Goal: Information Seeking & Learning: Find specific fact

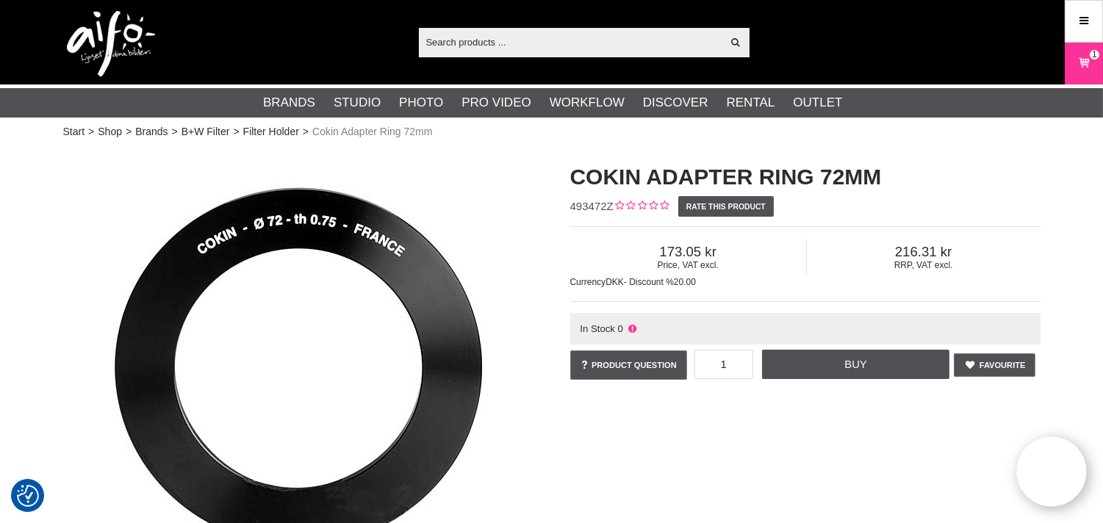
click at [485, 31] on input "text" at bounding box center [570, 42] width 303 height 22
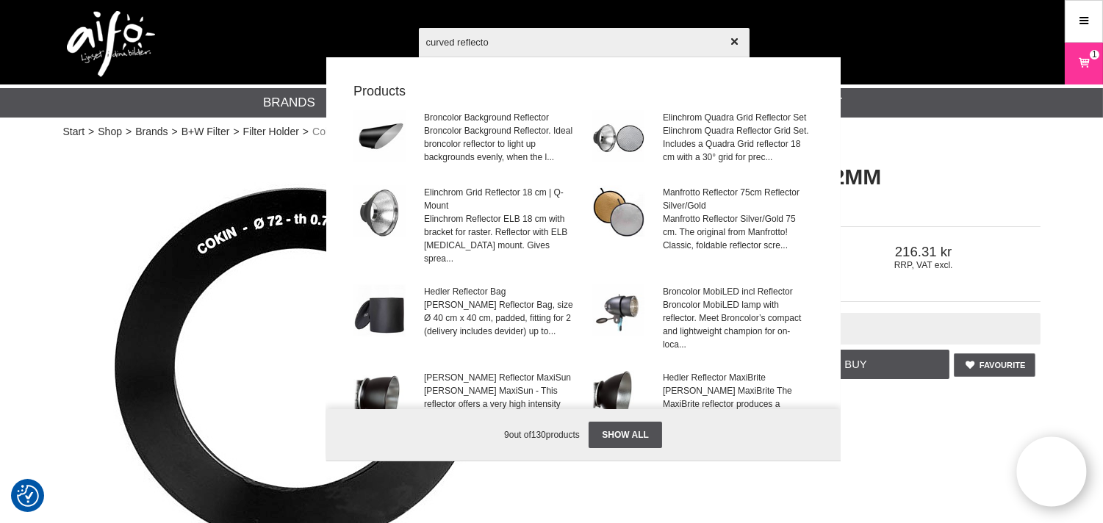
type input "curved reflector"
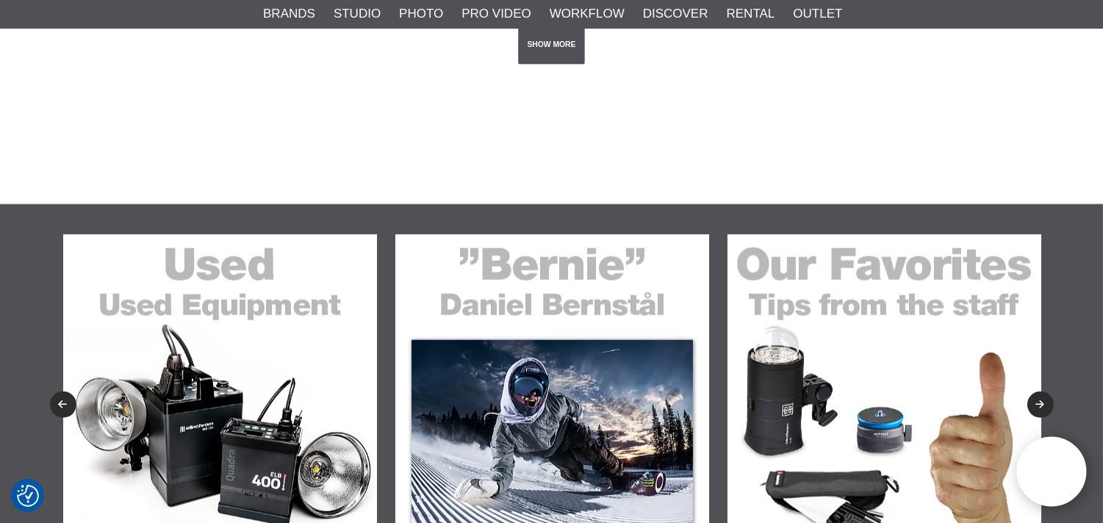
scroll to position [2720, 0]
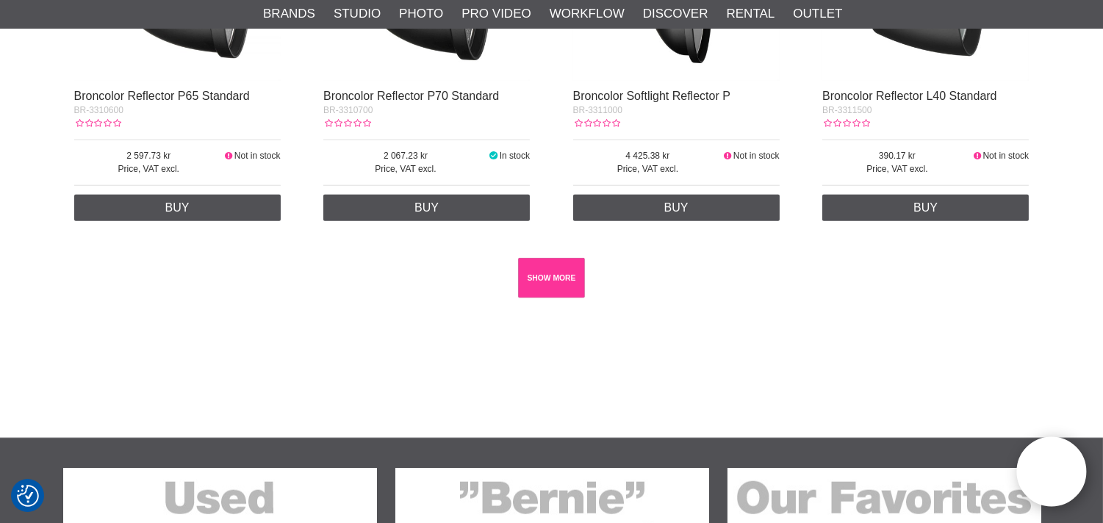
click at [544, 261] on link "SHOW MORE" at bounding box center [551, 278] width 67 height 40
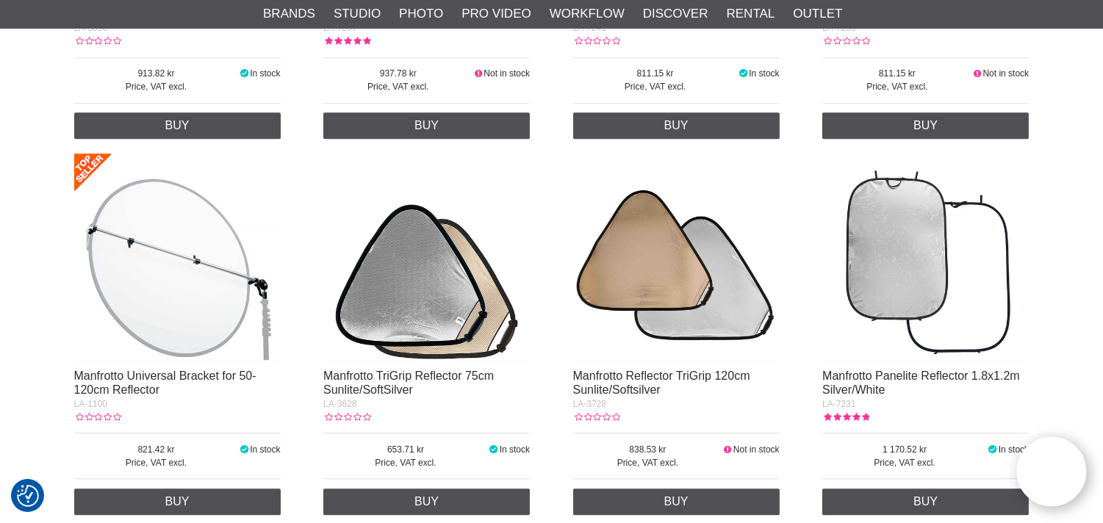
scroll to position [7891, 0]
